Goal: Transaction & Acquisition: Purchase product/service

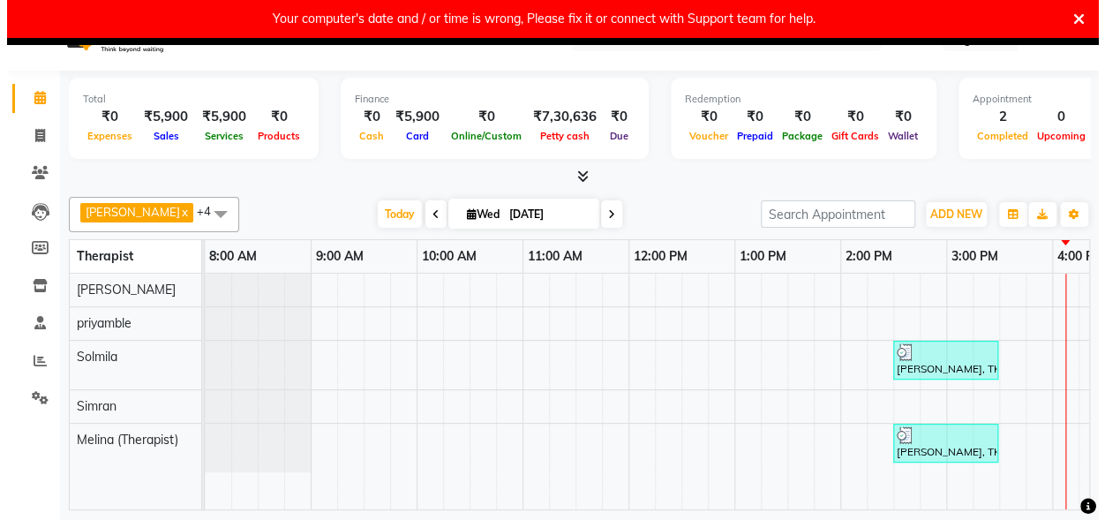
scroll to position [37, 0]
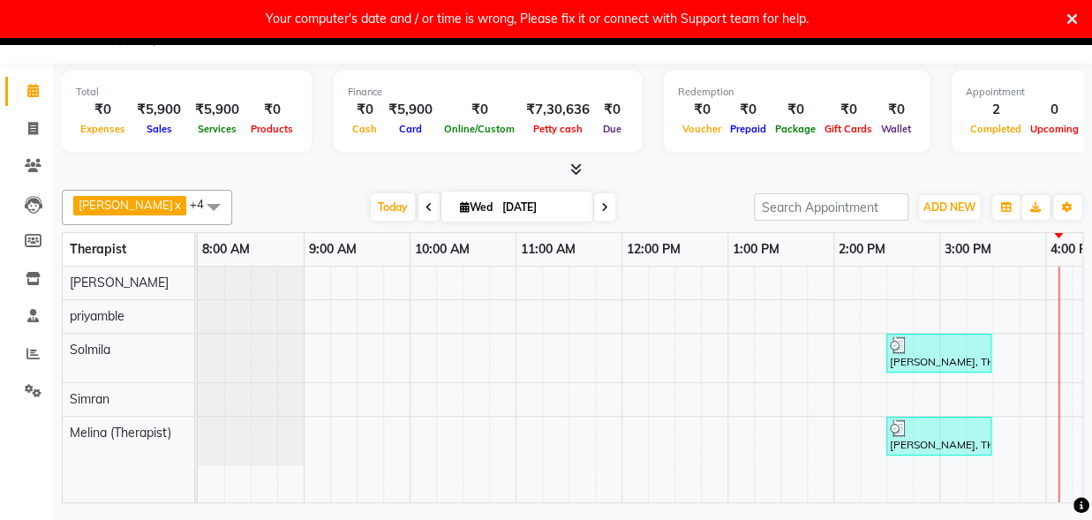
click at [1070, 353] on div "[PERSON_NAME], TK01, 02:30 PM-03:30 PM, Deep Relaxation - 60 Mins yoren jeniy, …" at bounding box center [992, 385] width 1589 height 236
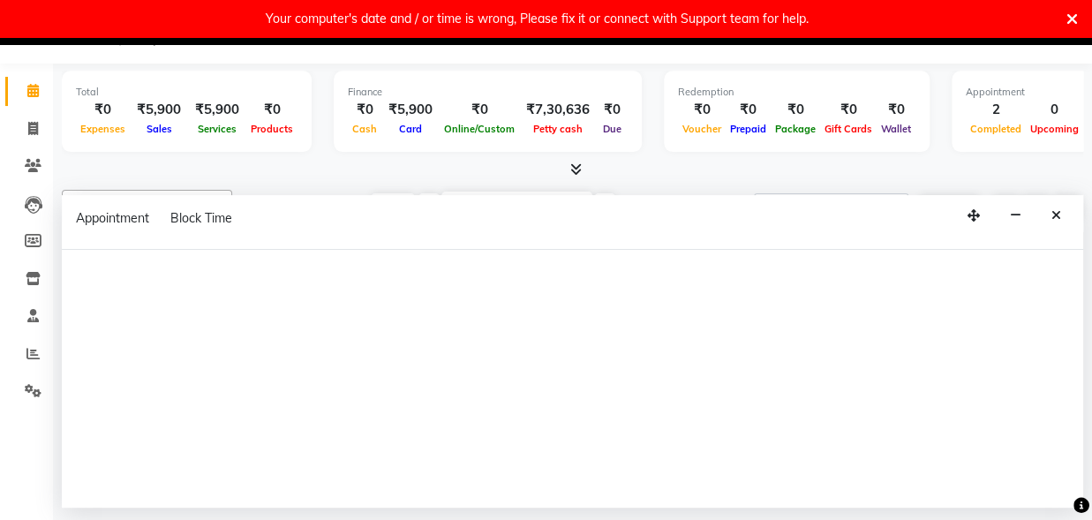
select select "66042"
select select "960"
select select "tentative"
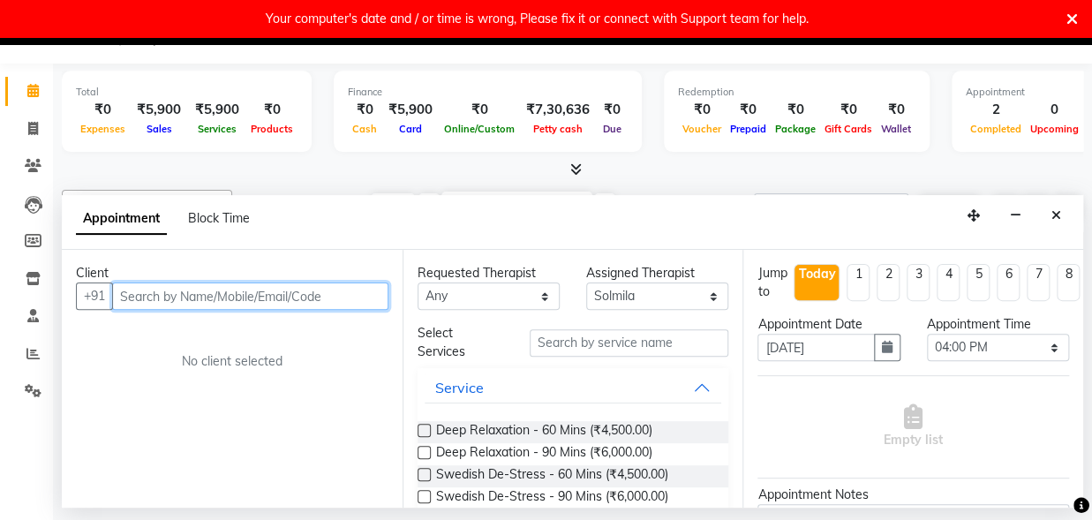
click at [152, 289] on input "text" at bounding box center [250, 295] width 276 height 27
click at [129, 295] on input "text" at bounding box center [250, 295] width 276 height 27
type input "8235711345"
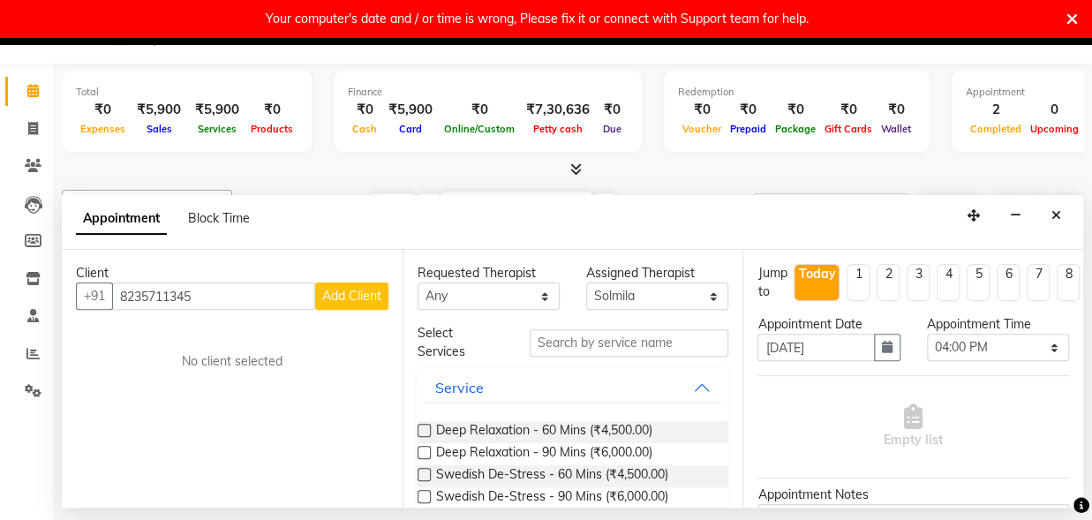
click at [361, 291] on span "Add Client" at bounding box center [351, 296] width 59 height 16
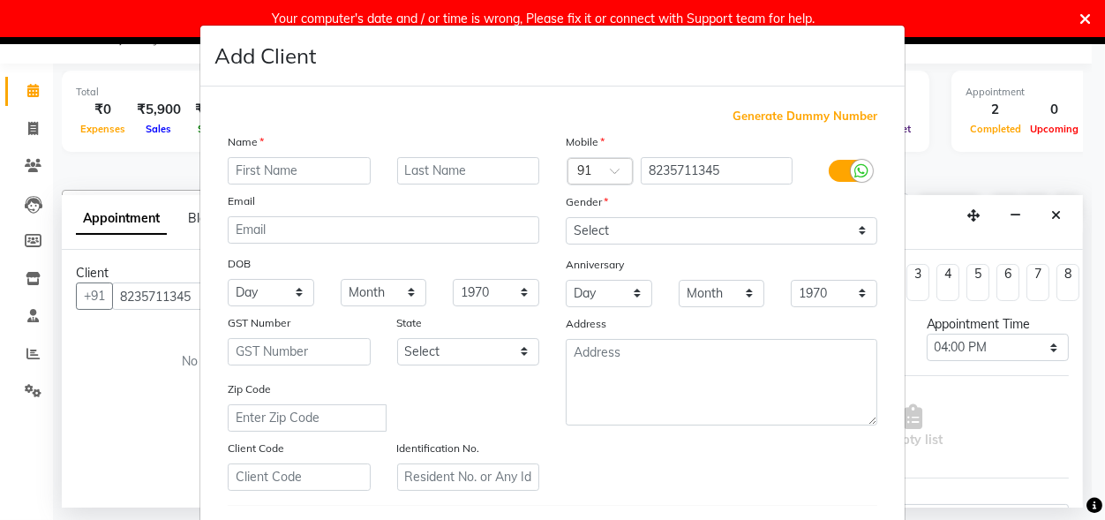
click at [295, 181] on input "text" at bounding box center [299, 170] width 143 height 27
type input "chinmy"
click at [411, 178] on input "text" at bounding box center [468, 170] width 143 height 27
type input "[PERSON_NAME]"
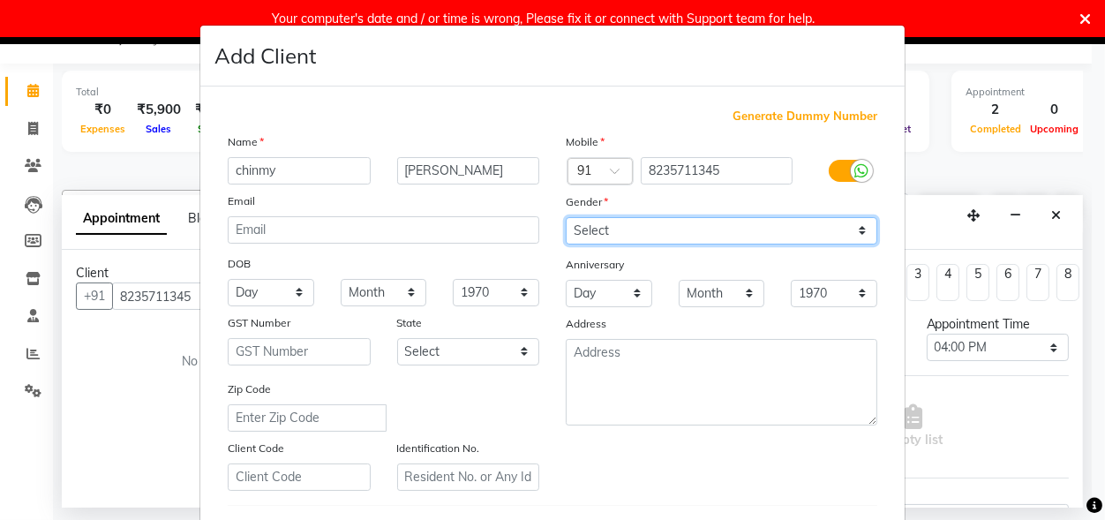
click at [566, 217] on select "Select [DEMOGRAPHIC_DATA] [DEMOGRAPHIC_DATA] Other Prefer Not To Say" at bounding box center [722, 230] width 312 height 27
select select "[DEMOGRAPHIC_DATA]"
click option "[DEMOGRAPHIC_DATA]" at bounding box center [0, 0] width 0 height 0
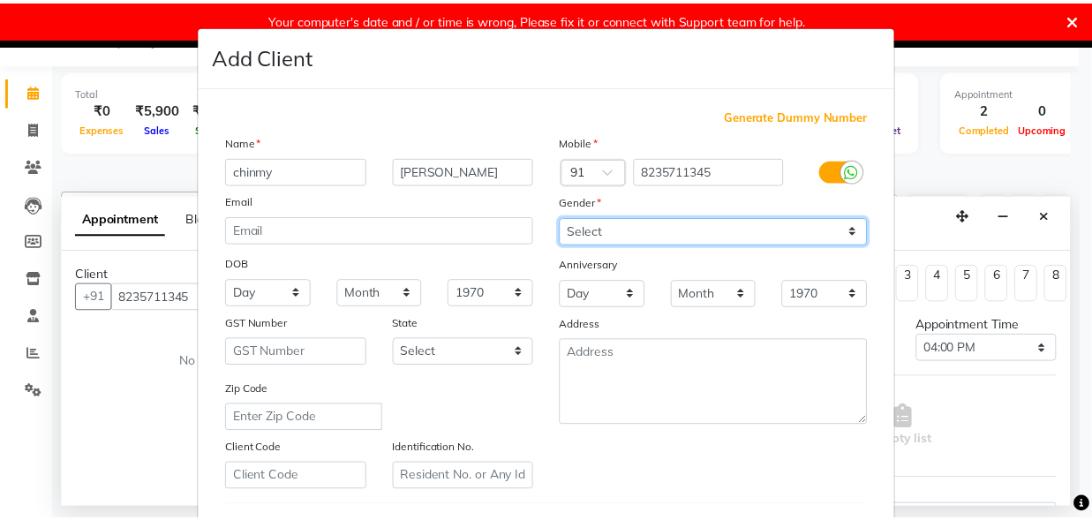
scroll to position [292, 0]
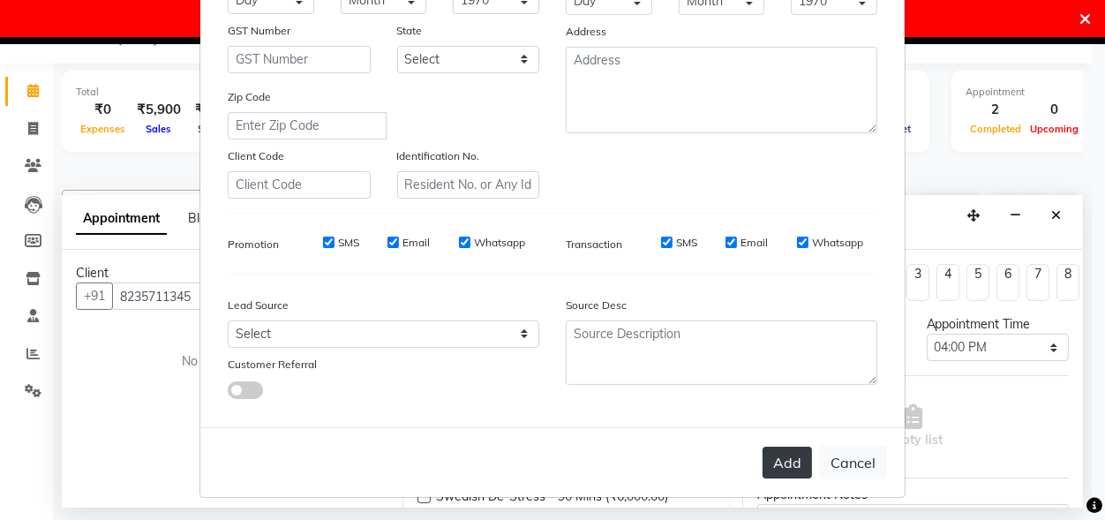
click at [778, 449] on button "Add" at bounding box center [787, 463] width 49 height 32
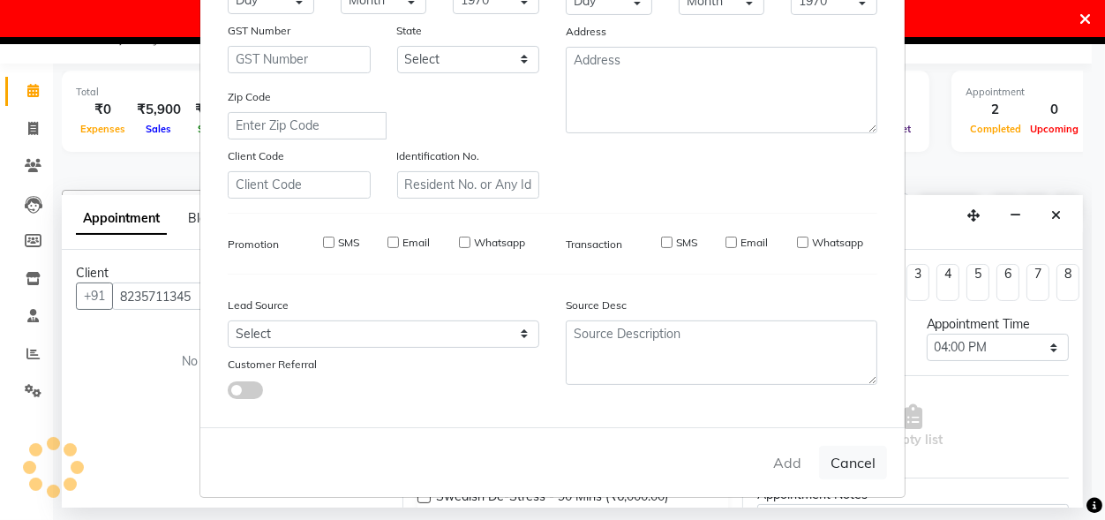
select select
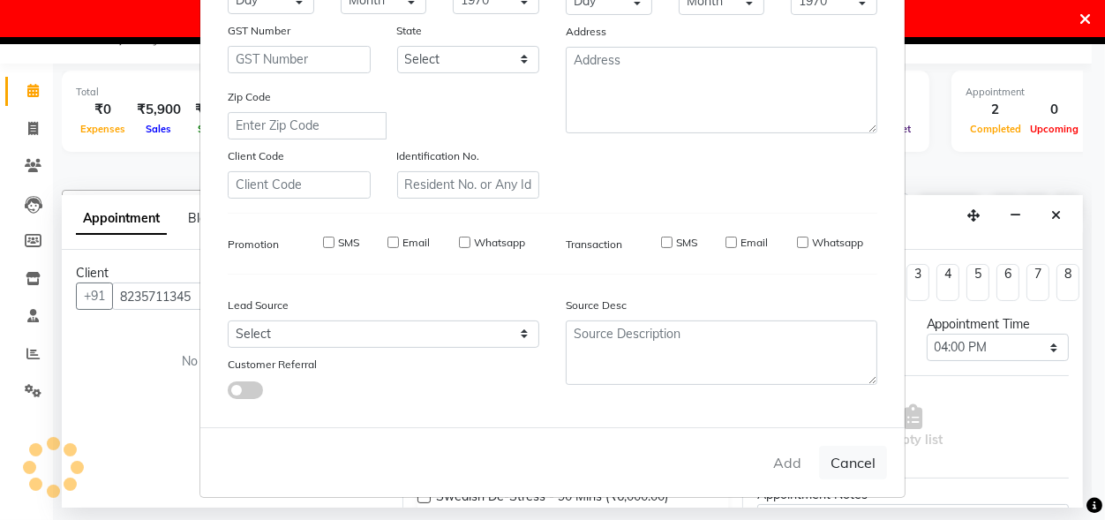
select select
checkbox input "false"
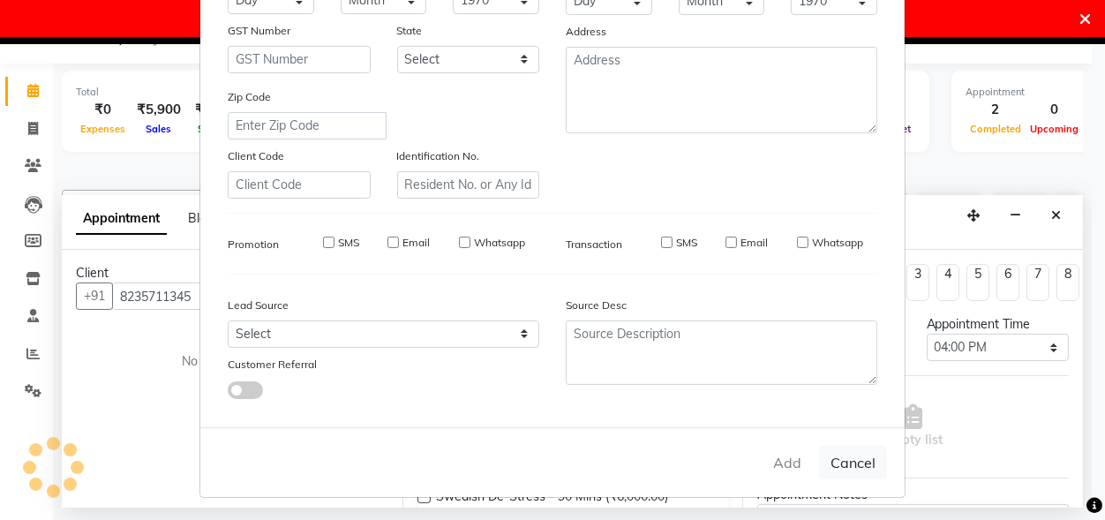
checkbox input "false"
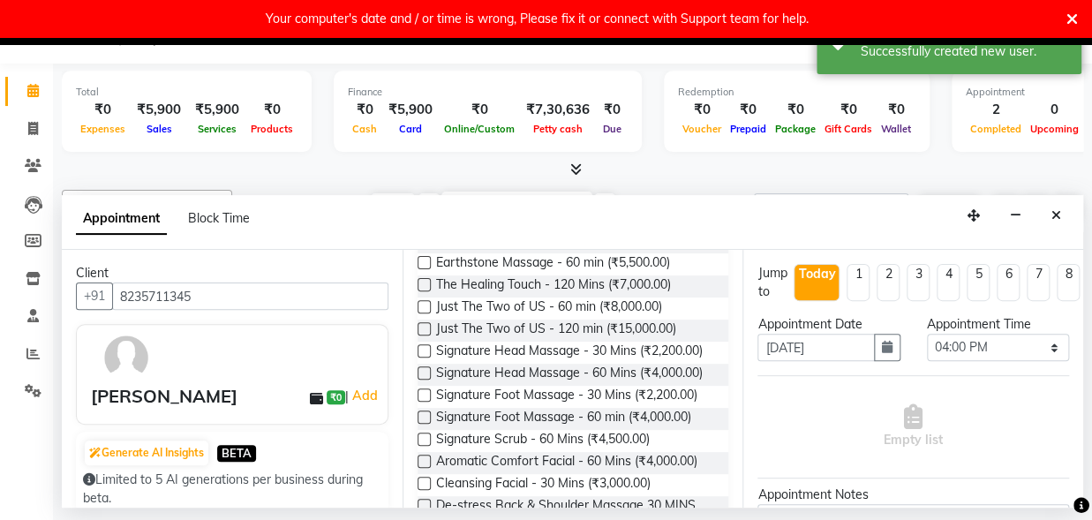
scroll to position [461, 0]
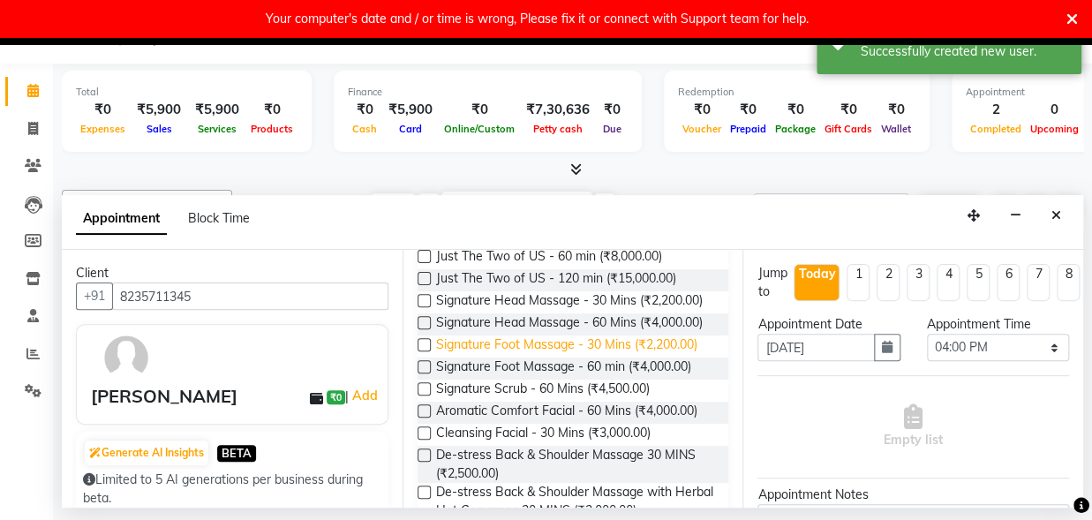
click at [590, 357] on span "Signature Foot Massage - 30 Mins (₹2,200.00)" at bounding box center [566, 346] width 261 height 22
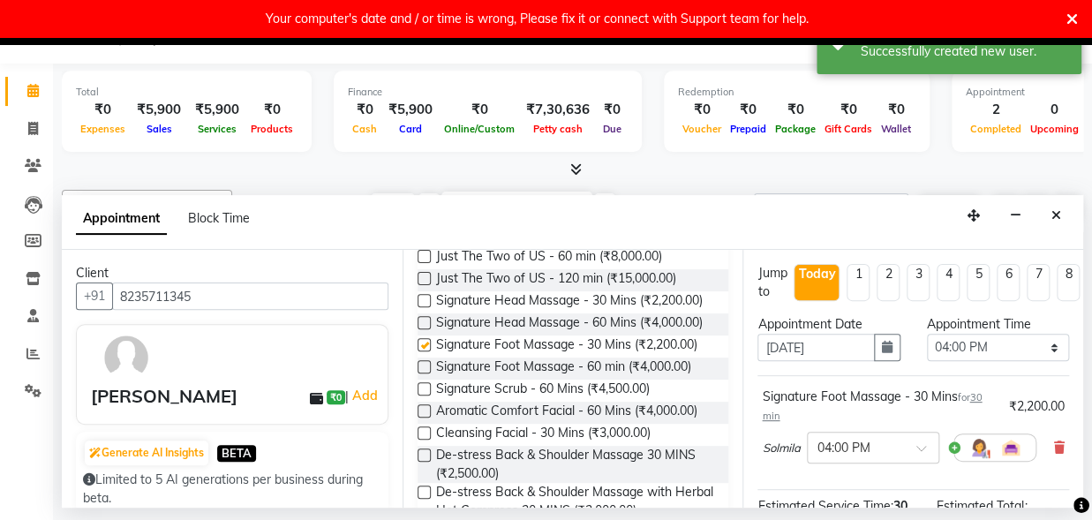
checkbox input "false"
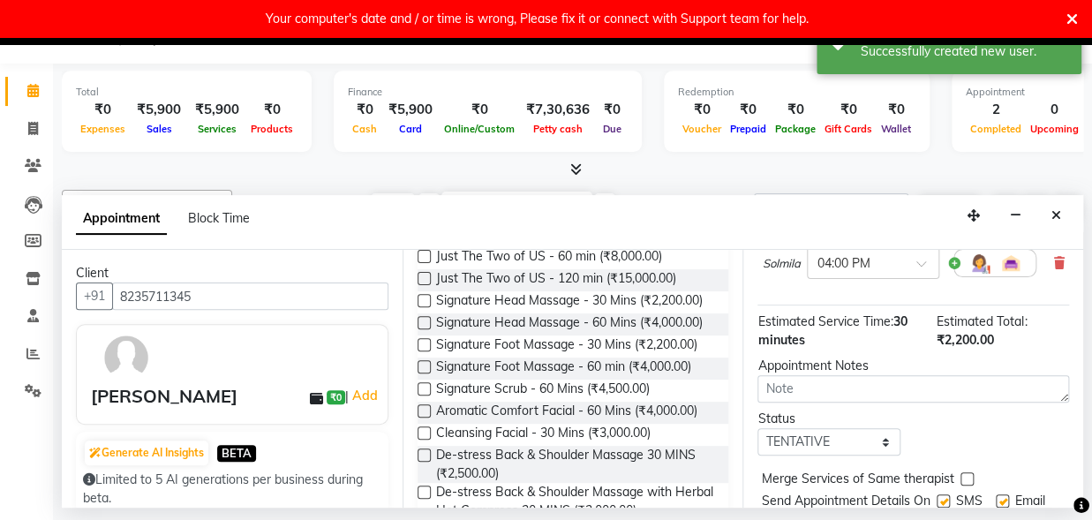
scroll to position [272, 0]
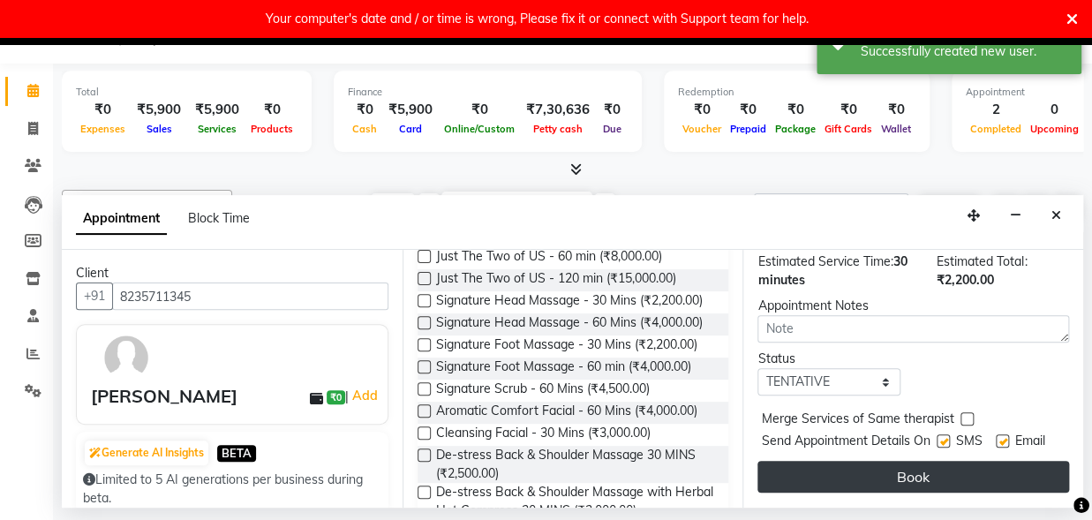
click at [938, 462] on button "Book" at bounding box center [913, 477] width 312 height 32
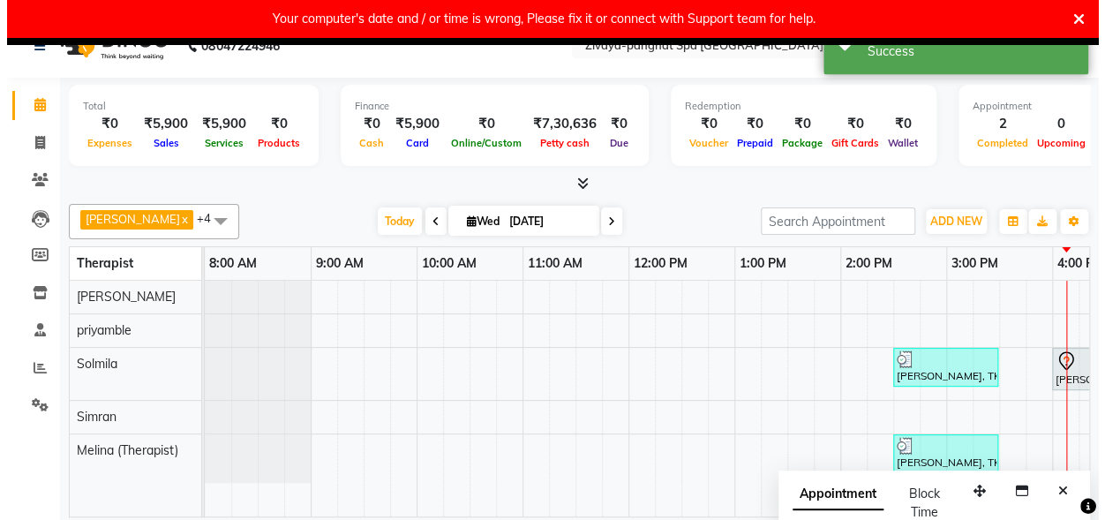
scroll to position [37, 0]
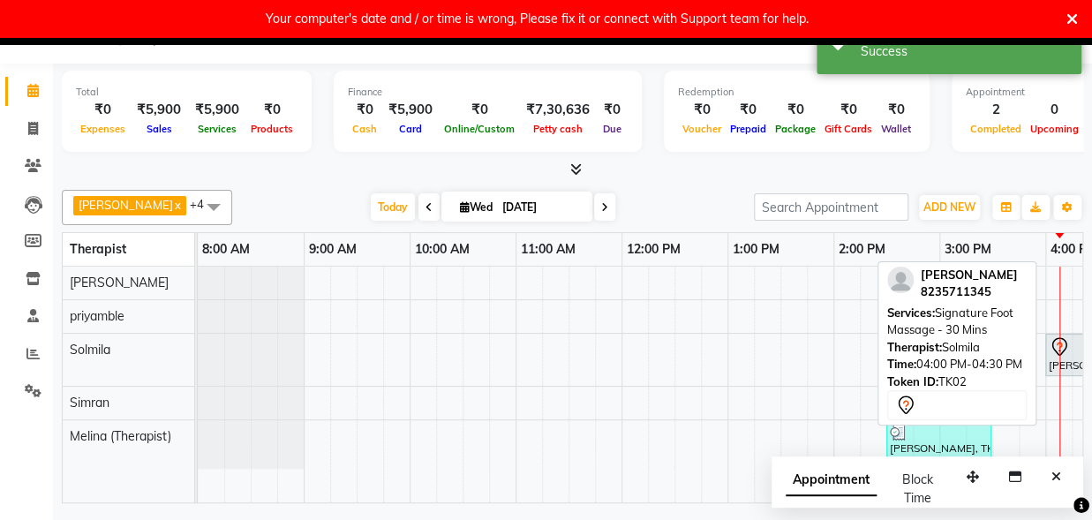
click at [1063, 369] on div "[PERSON_NAME], TK02, 04:00 PM-04:30 PM, Signature Foot Massage - 30 Mins" at bounding box center [1071, 354] width 49 height 37
select select "7"
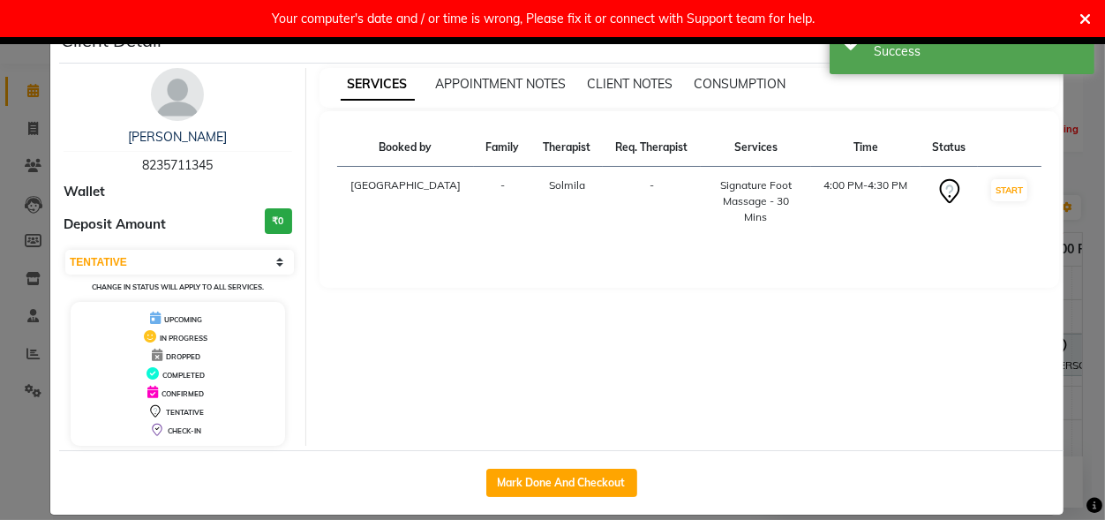
click at [559, 499] on div "Mark Done And Checkout" at bounding box center [561, 482] width 1004 height 64
click at [569, 478] on button "Mark Done And Checkout" at bounding box center [561, 483] width 151 height 28
select select "service"
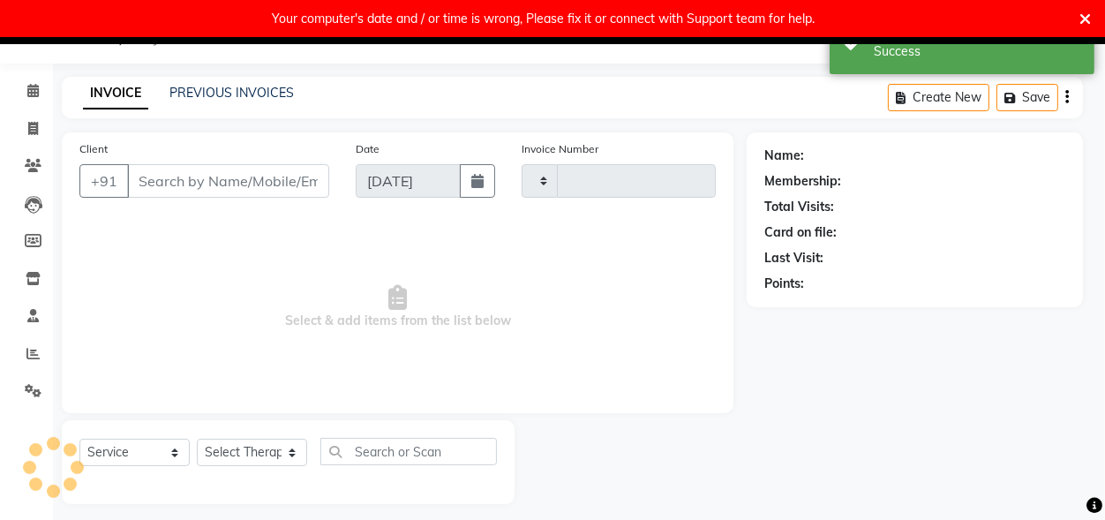
scroll to position [18, 0]
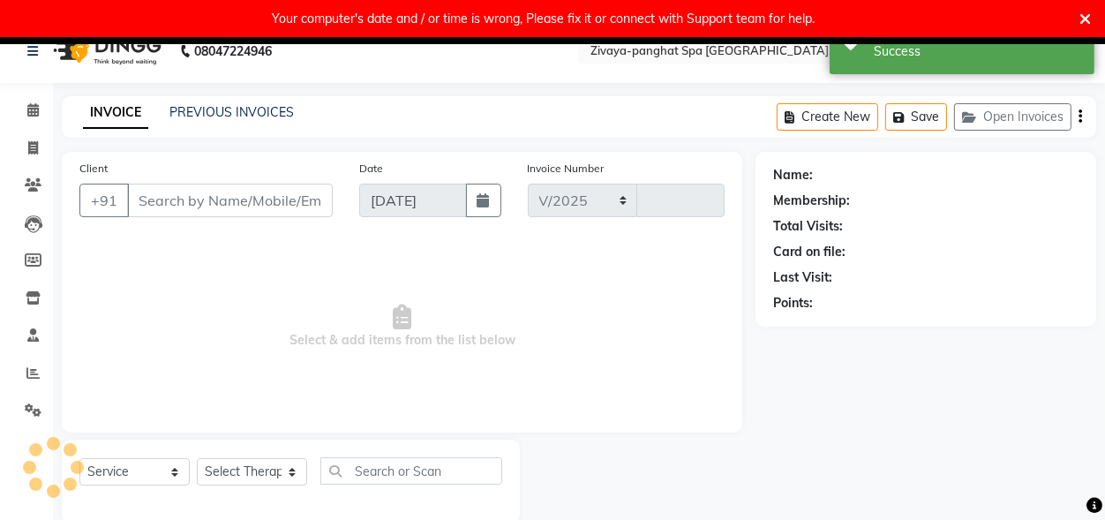
select select "6945"
type input "0281"
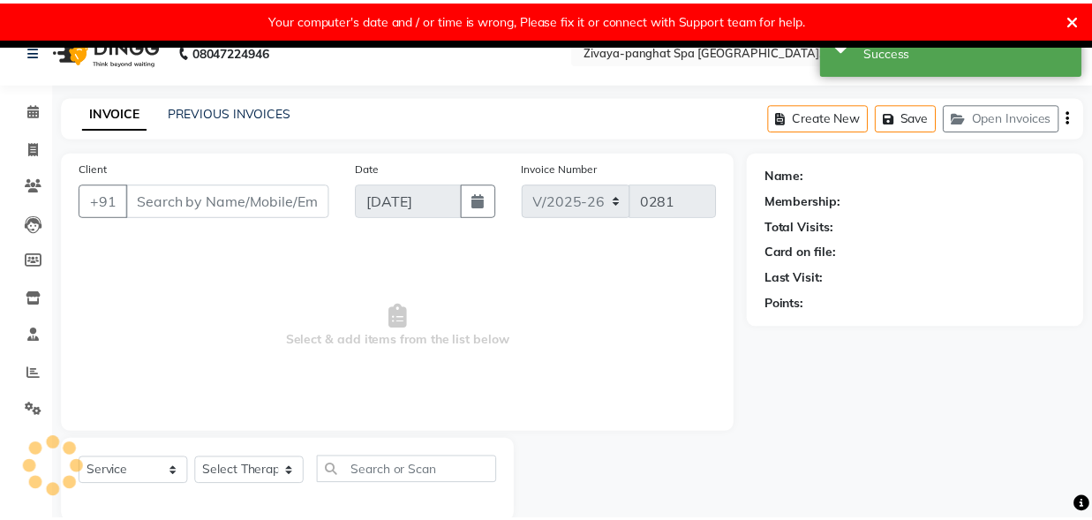
scroll to position [0, 0]
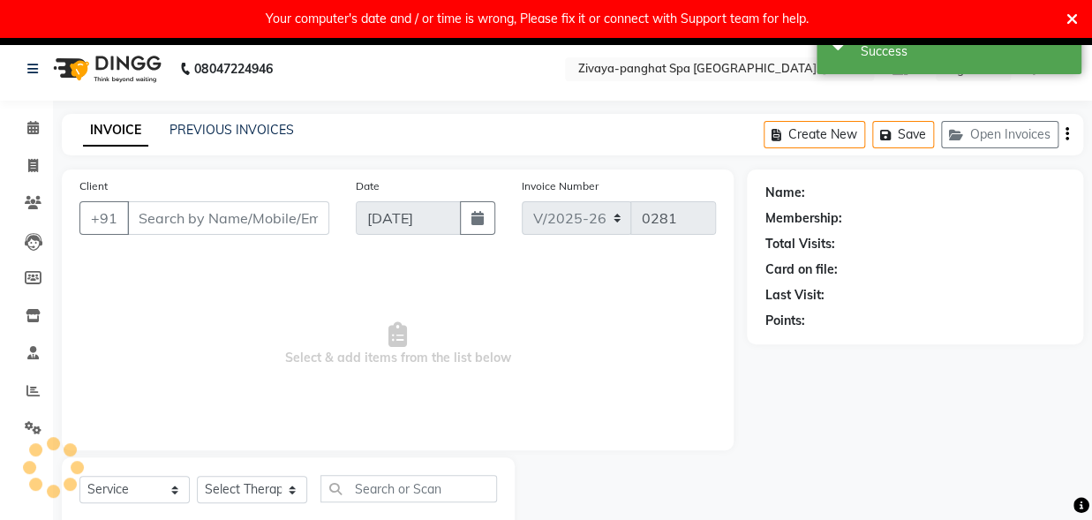
type input "8235711345"
select select "66042"
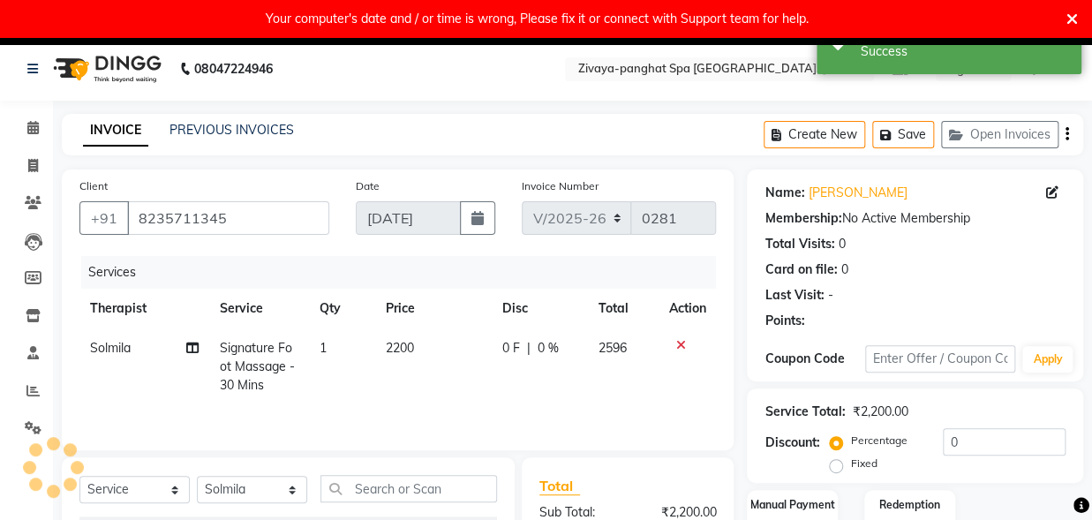
scroll to position [223, 0]
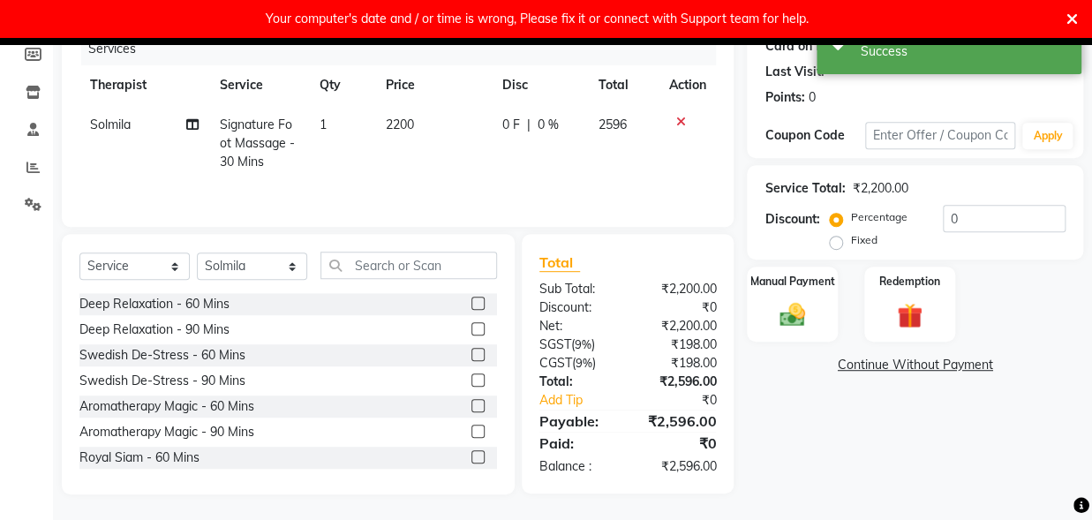
click at [850, 240] on label "Fixed" at bounding box center [863, 240] width 26 height 16
click at [838, 240] on input "Fixed" at bounding box center [839, 240] width 12 height 12
radio input "true"
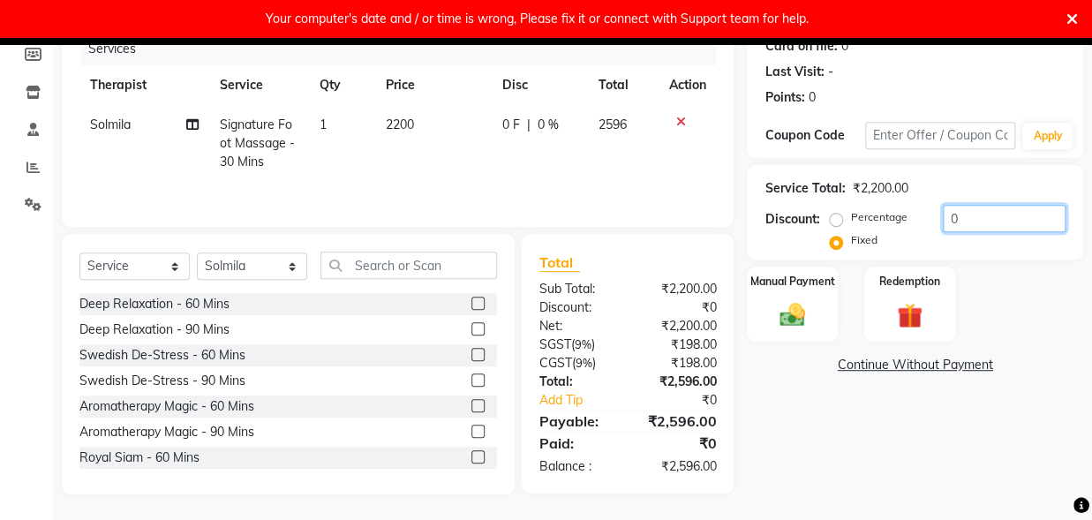
click at [956, 217] on input "0" at bounding box center [1004, 218] width 123 height 27
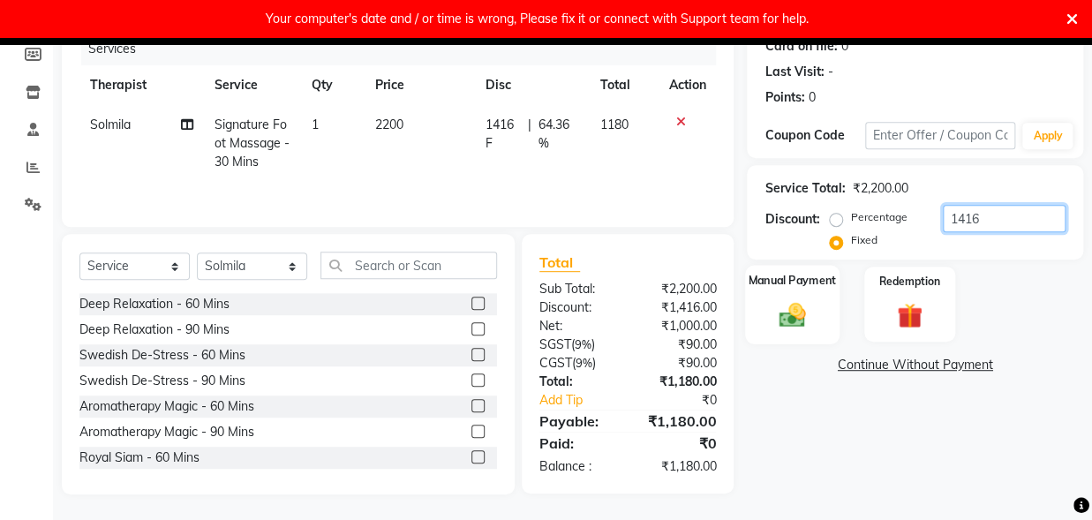
type input "1416"
click at [801, 314] on img at bounding box center [792, 314] width 43 height 31
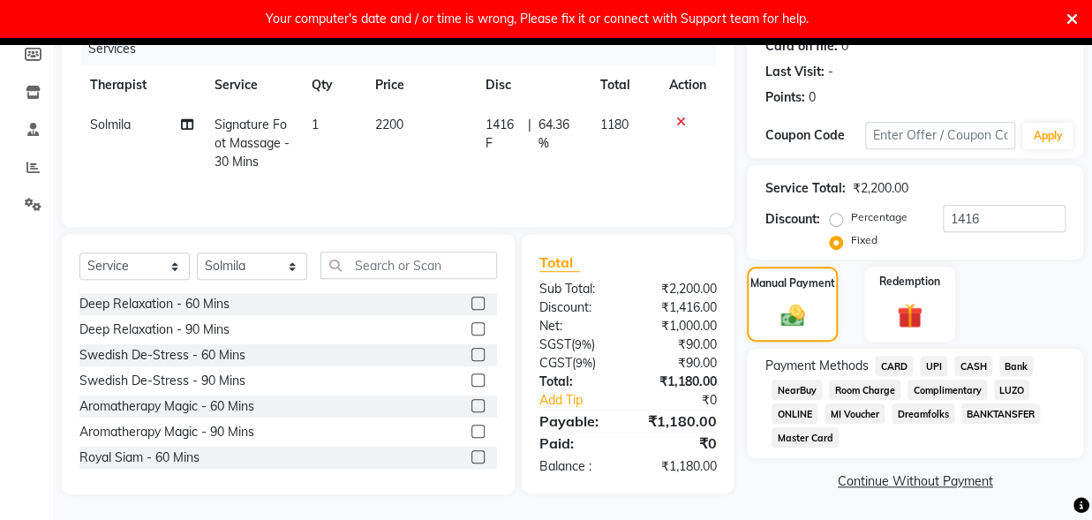
click at [937, 357] on span "UPI" at bounding box center [933, 366] width 27 height 20
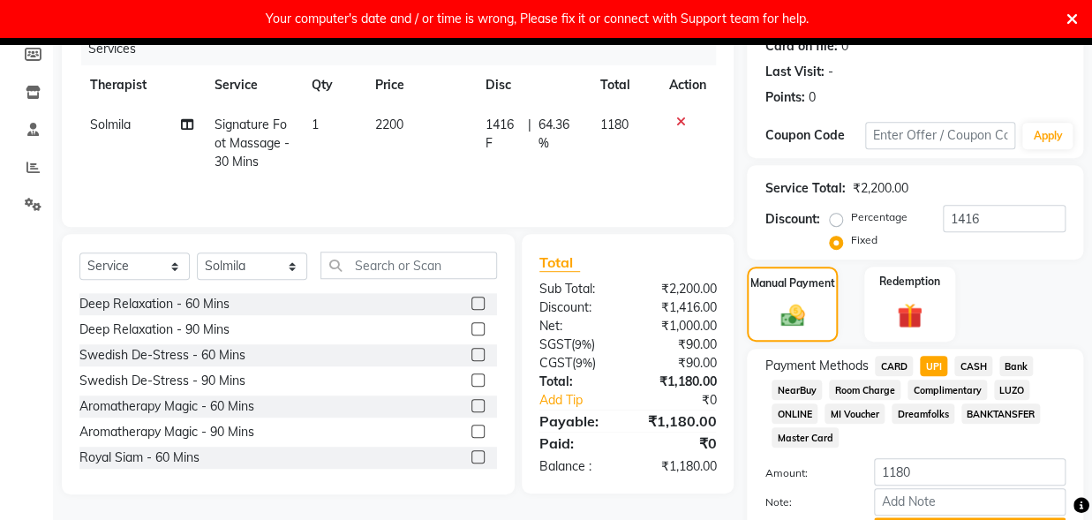
scroll to position [316, 0]
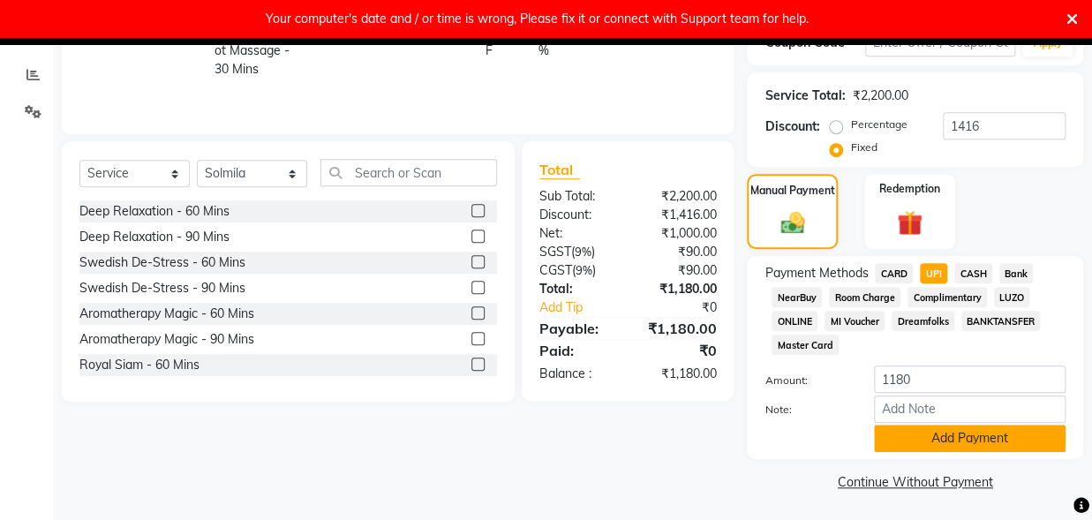
click at [989, 432] on button "Add Payment" at bounding box center [970, 438] width 192 height 27
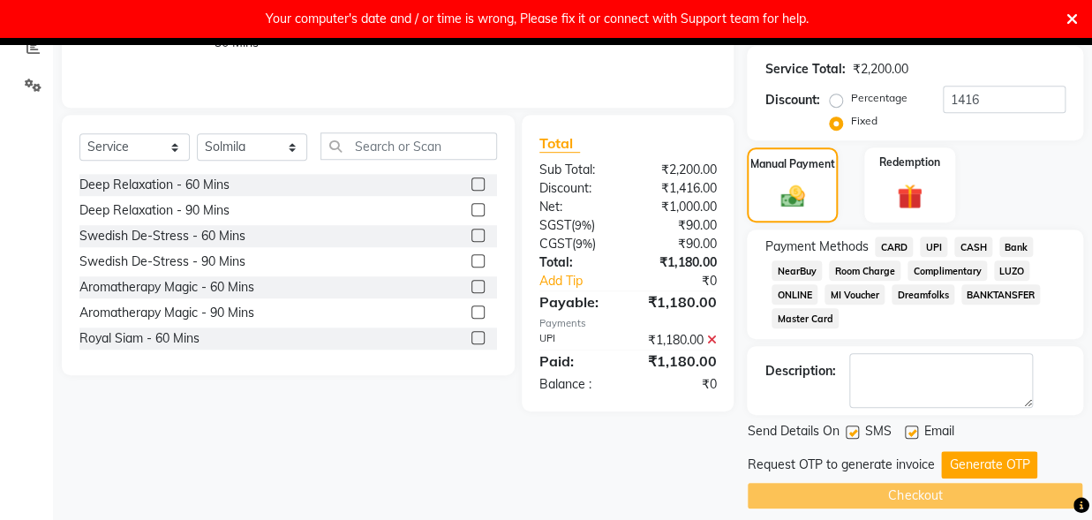
scroll to position [357, 0]
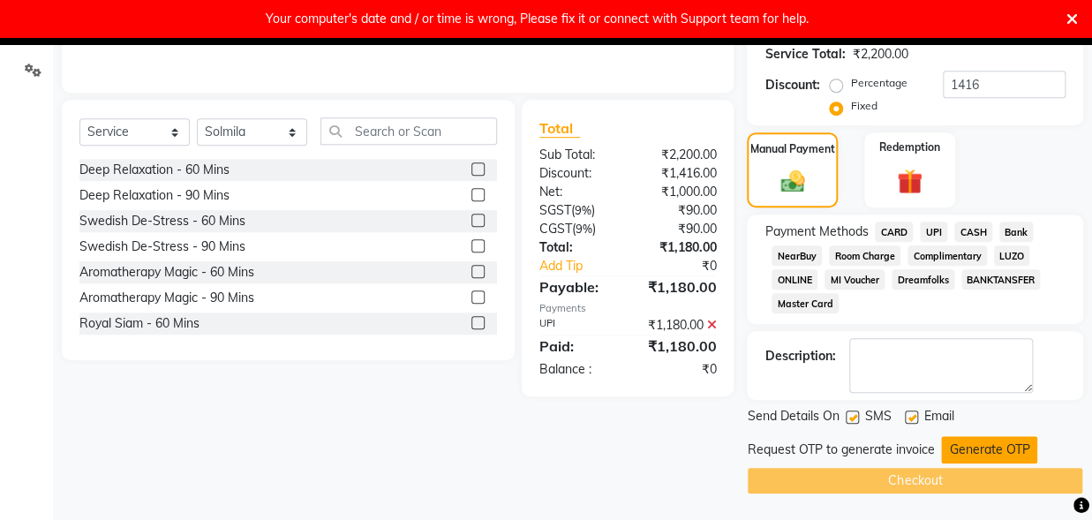
click at [977, 452] on button "Generate OTP" at bounding box center [989, 449] width 96 height 27
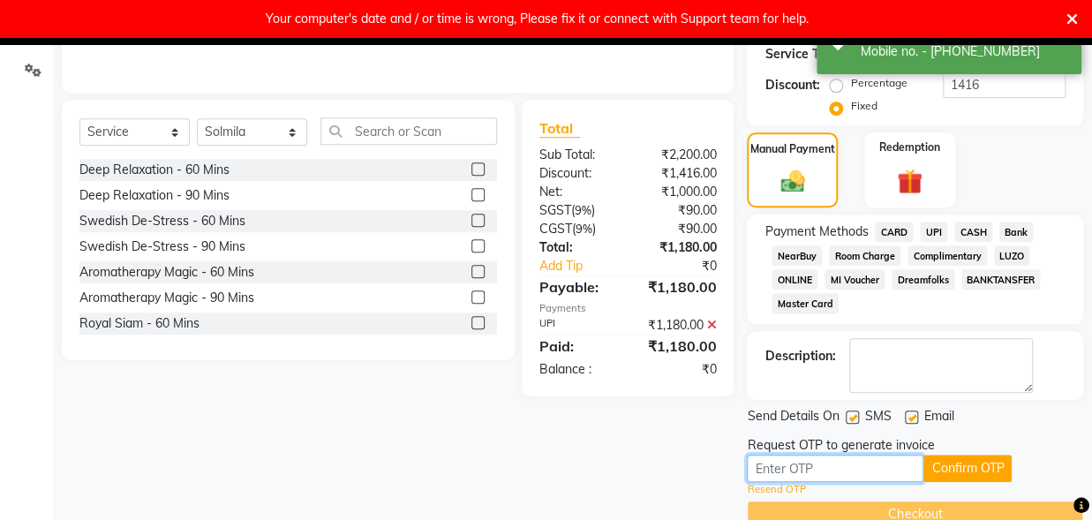
click at [871, 467] on input "text" at bounding box center [835, 468] width 177 height 27
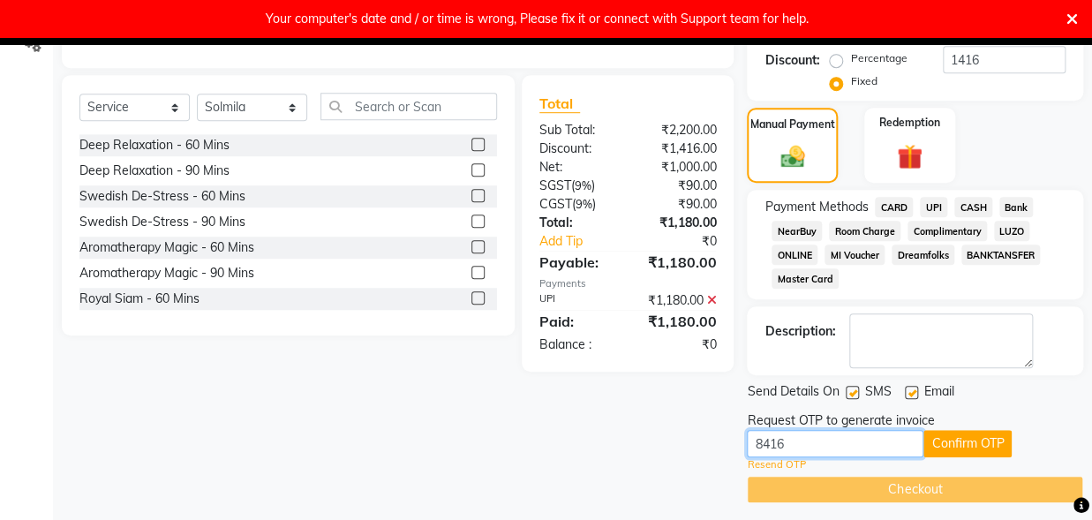
scroll to position [391, 0]
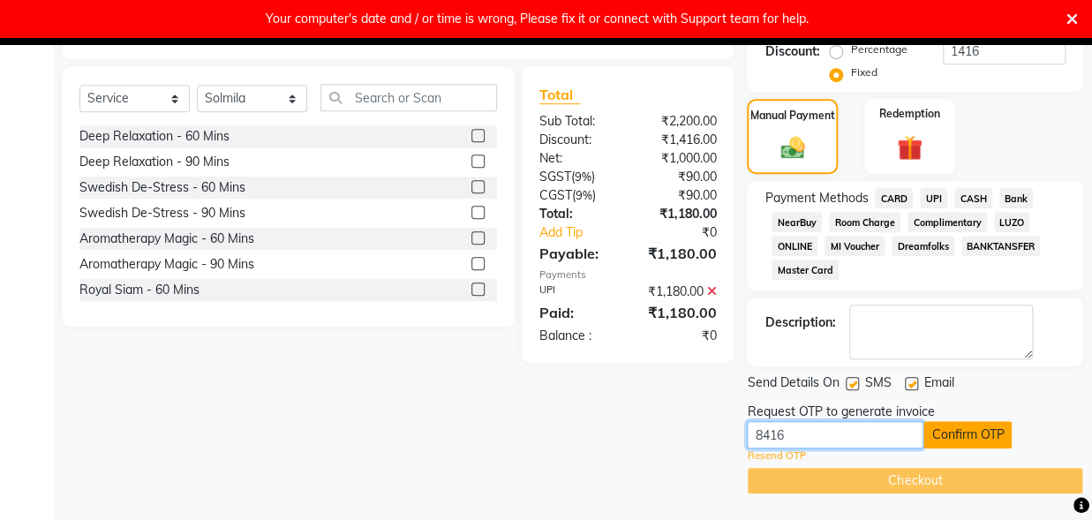
type input "8416"
click at [972, 432] on button "Confirm OTP" at bounding box center [967, 434] width 88 height 27
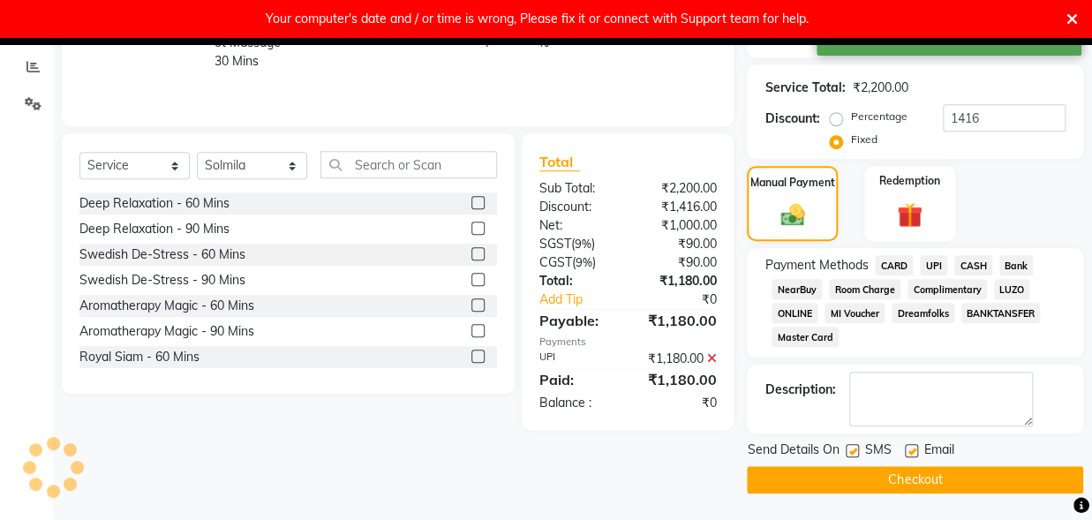
scroll to position [323, 0]
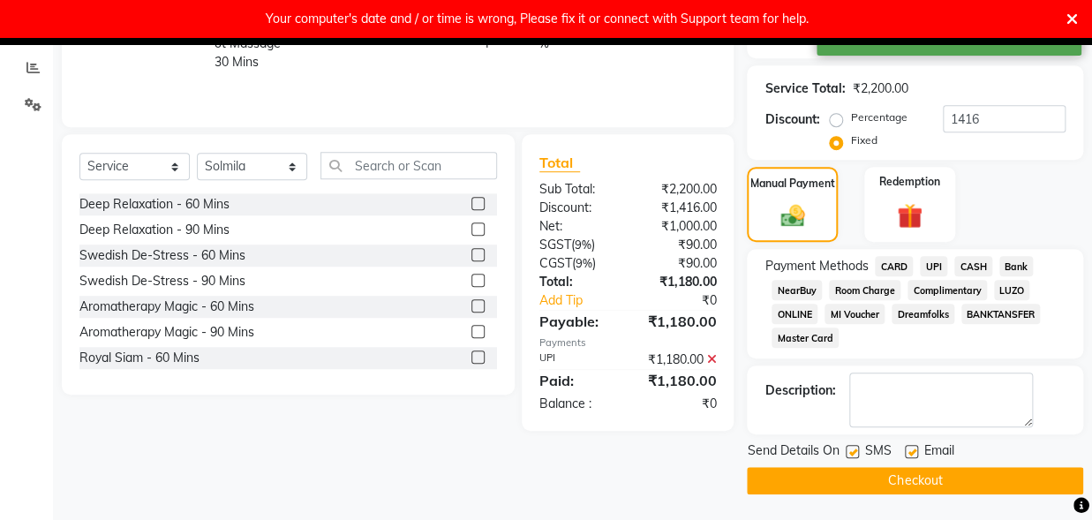
click at [943, 485] on button "Checkout" at bounding box center [915, 480] width 336 height 27
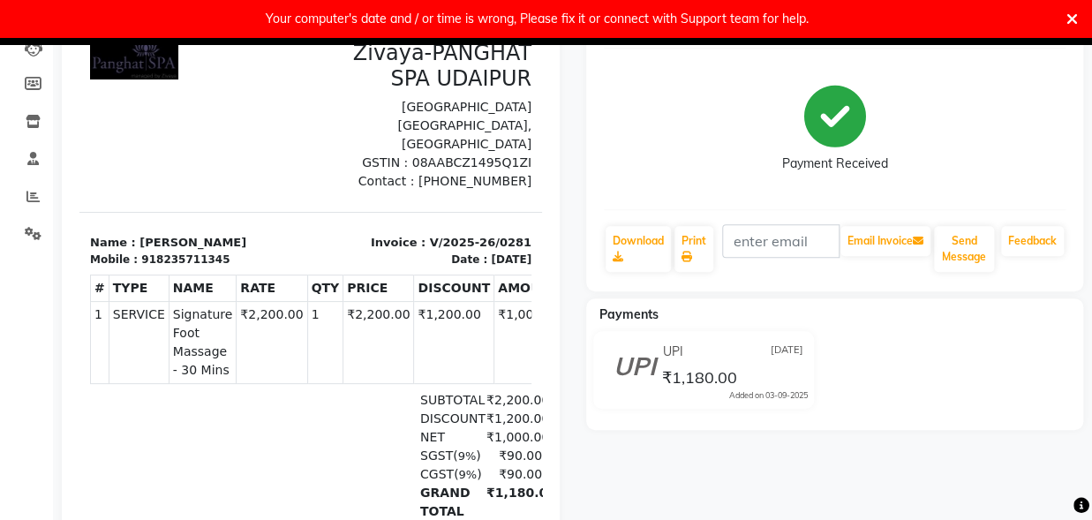
scroll to position [380, 0]
